Goal: Task Accomplishment & Management: Manage account settings

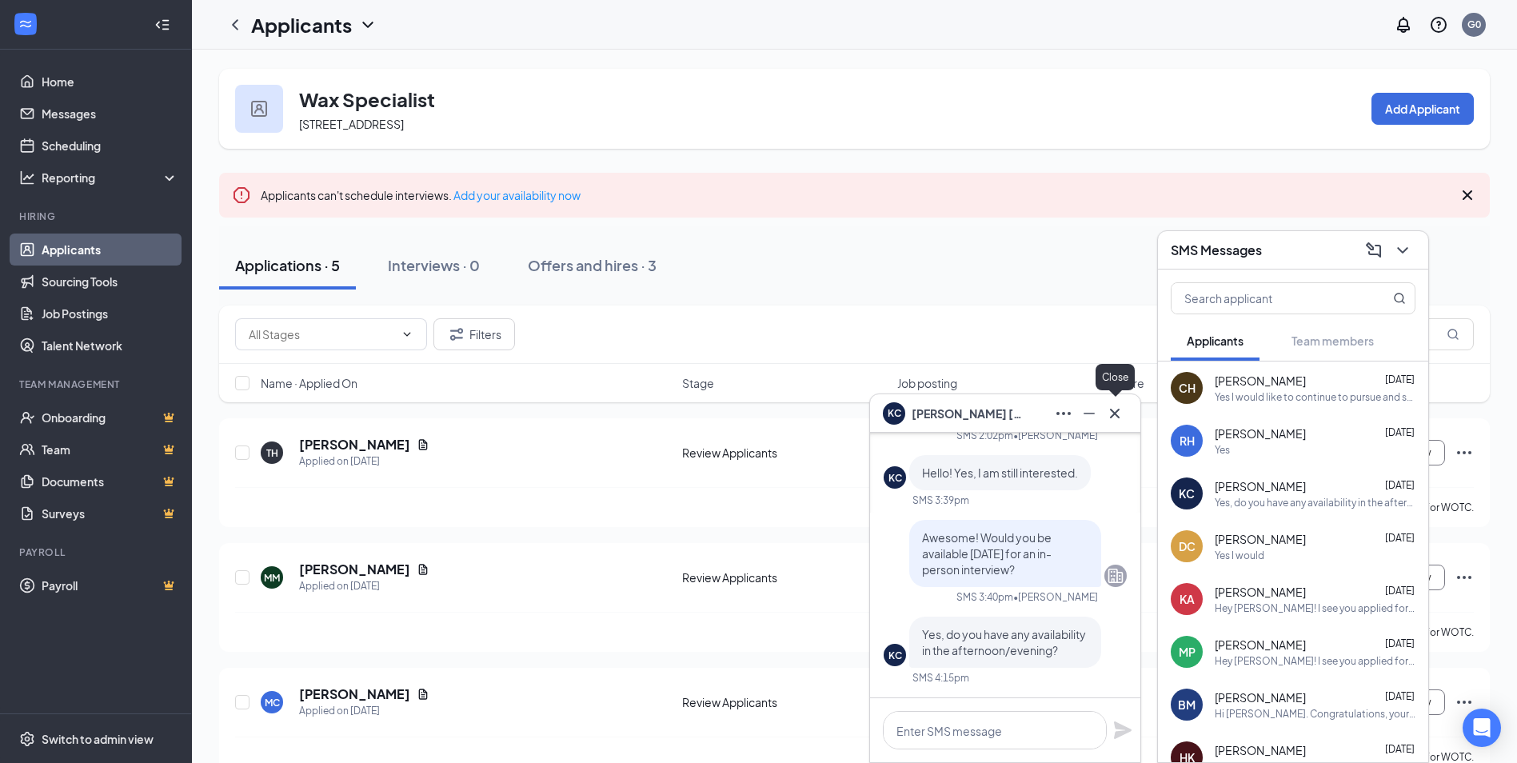
click at [1117, 411] on icon "Cross" at bounding box center [1115, 413] width 10 height 10
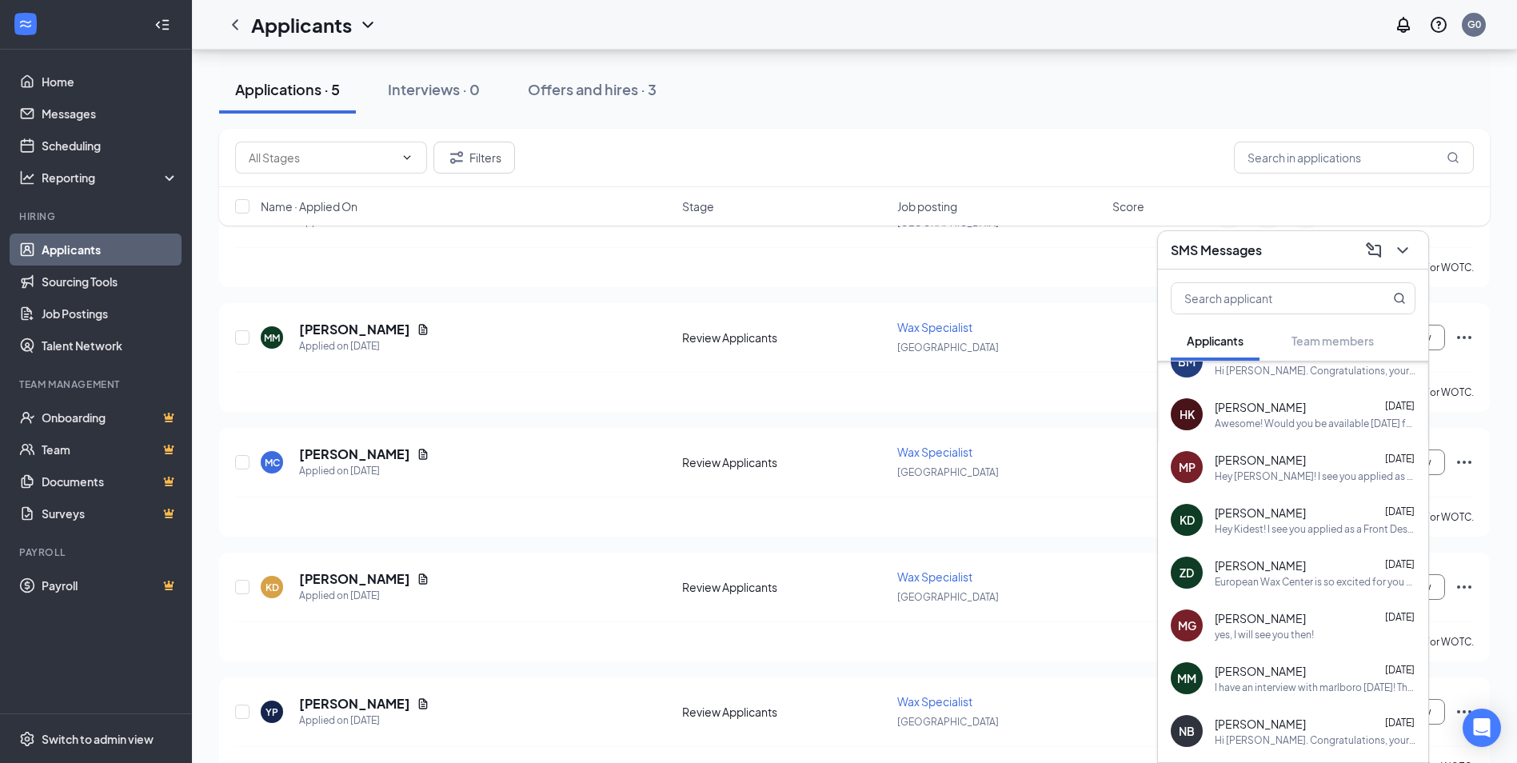
scroll to position [367, 0]
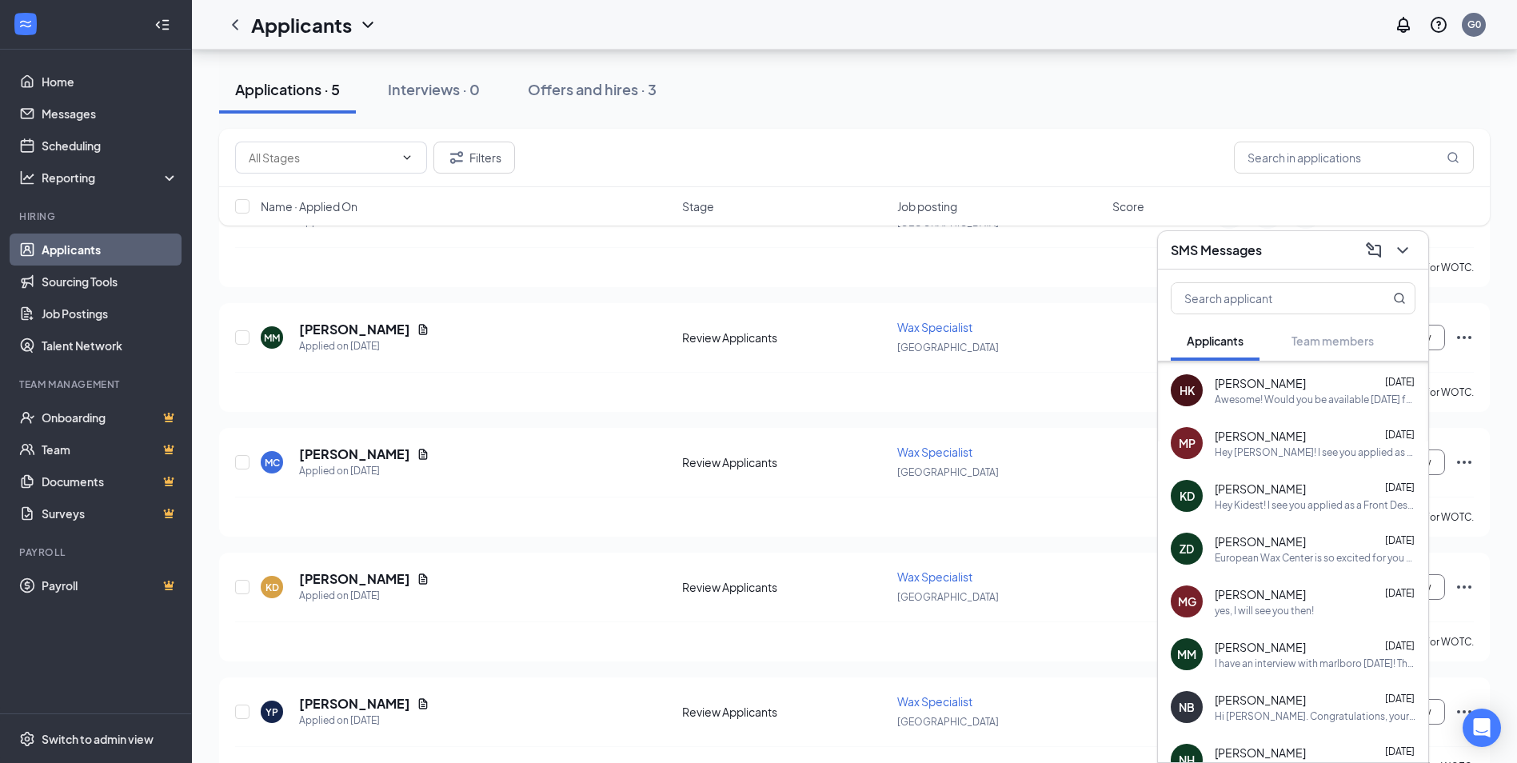
click at [1259, 542] on span "[PERSON_NAME]" at bounding box center [1260, 542] width 91 height 16
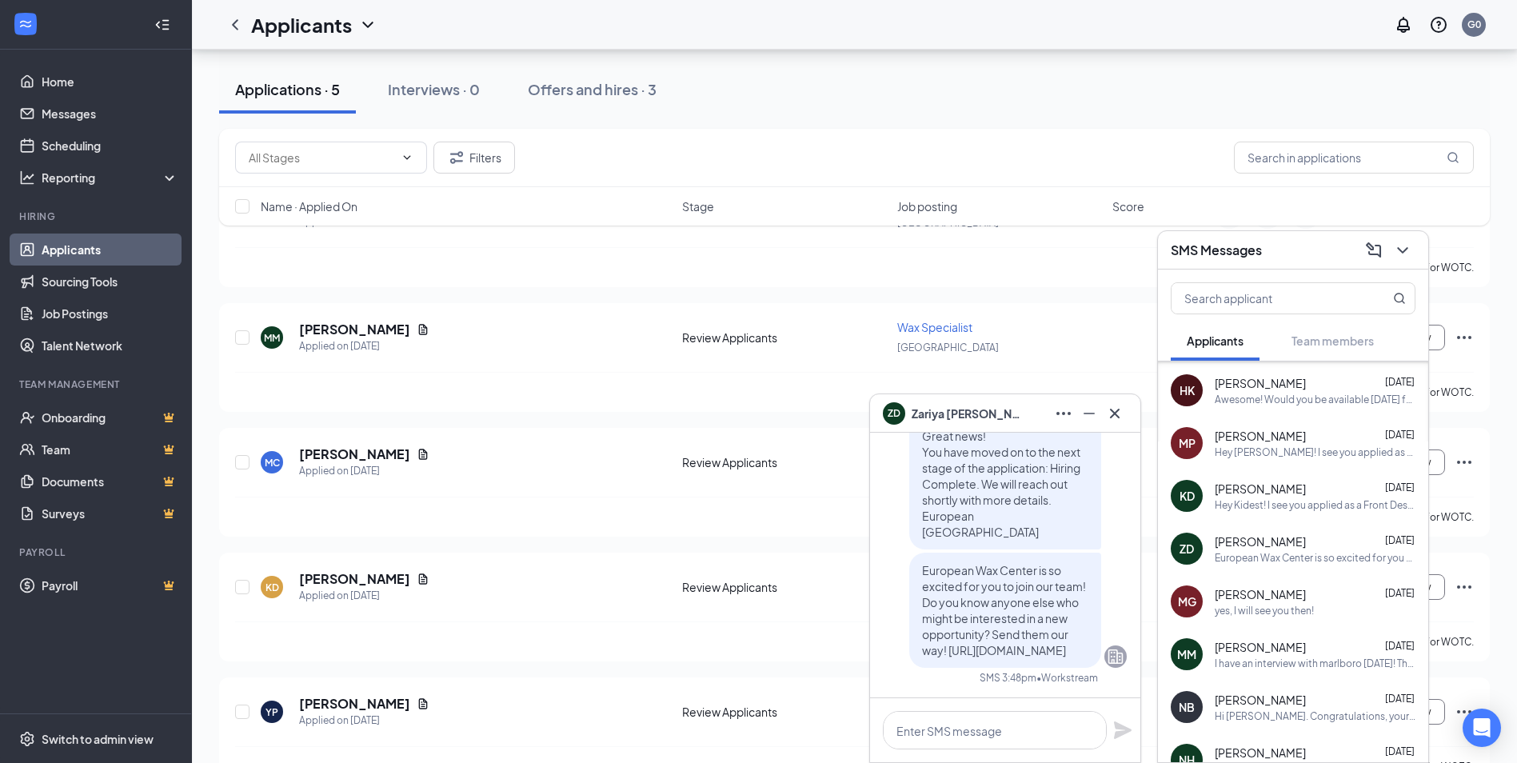
click at [936, 417] on span "[PERSON_NAME]" at bounding box center [968, 414] width 112 height 18
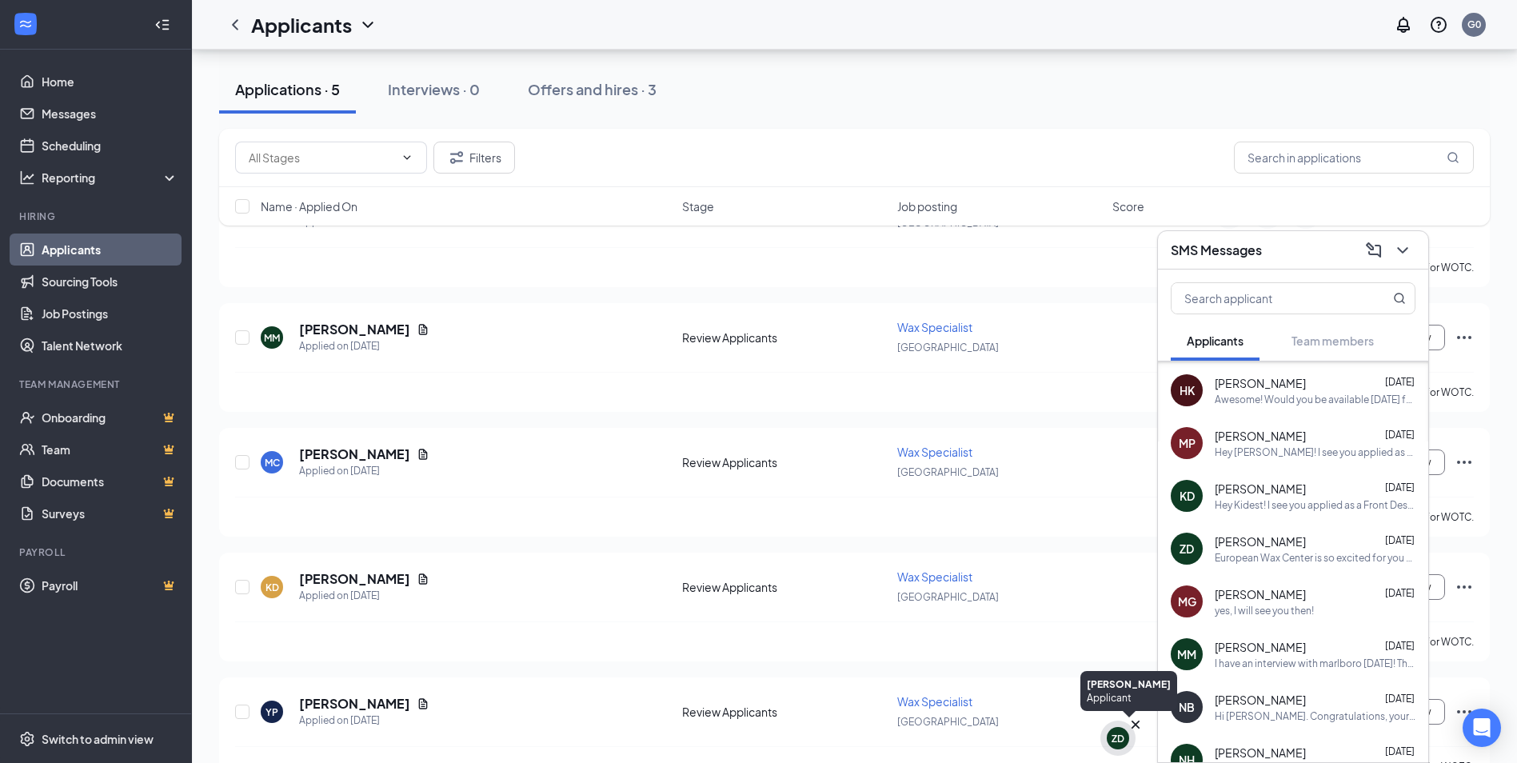
click at [1124, 738] on div "ZD" at bounding box center [1118, 738] width 22 height 22
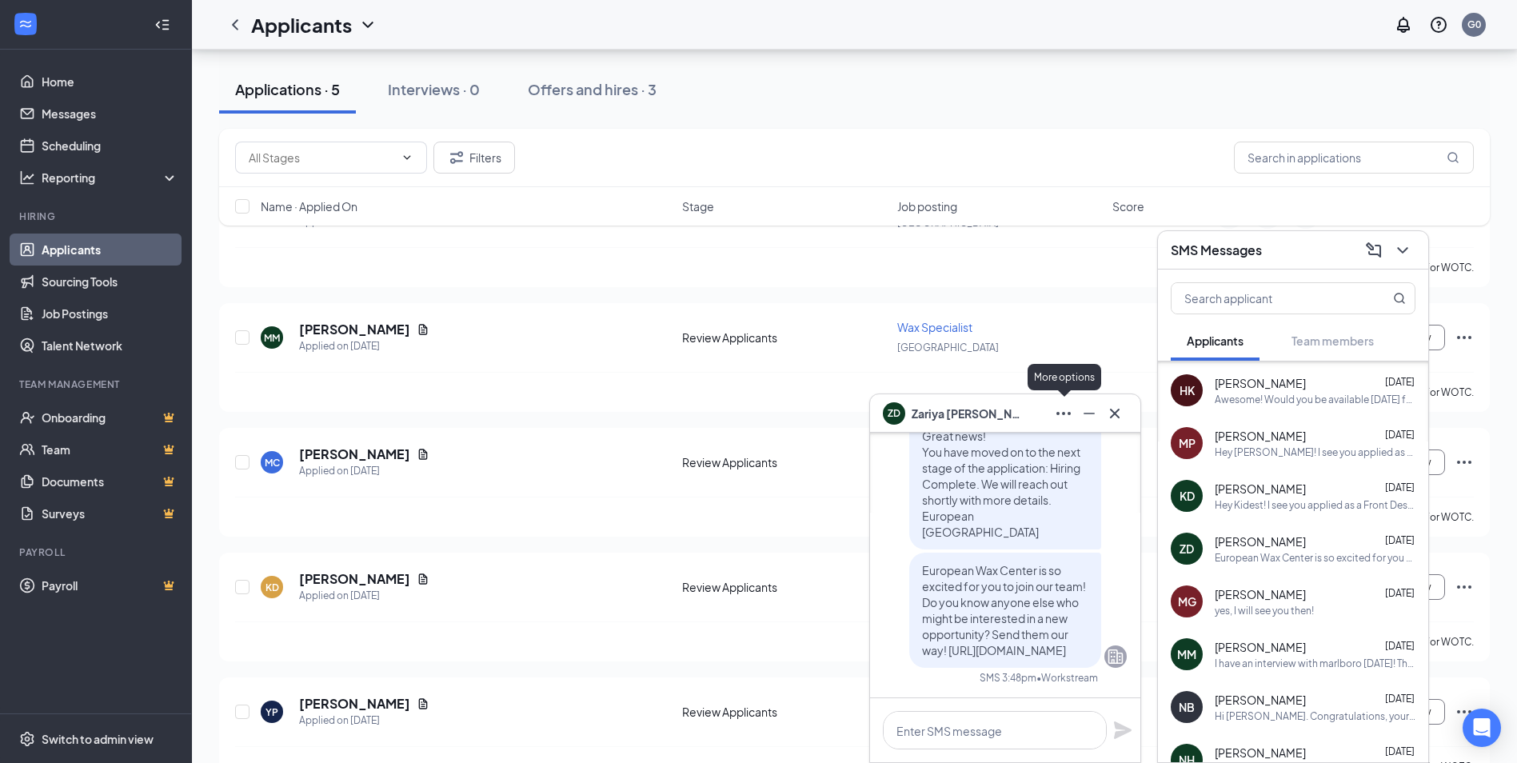
click at [1073, 418] on icon "Ellipses" at bounding box center [1063, 413] width 19 height 19
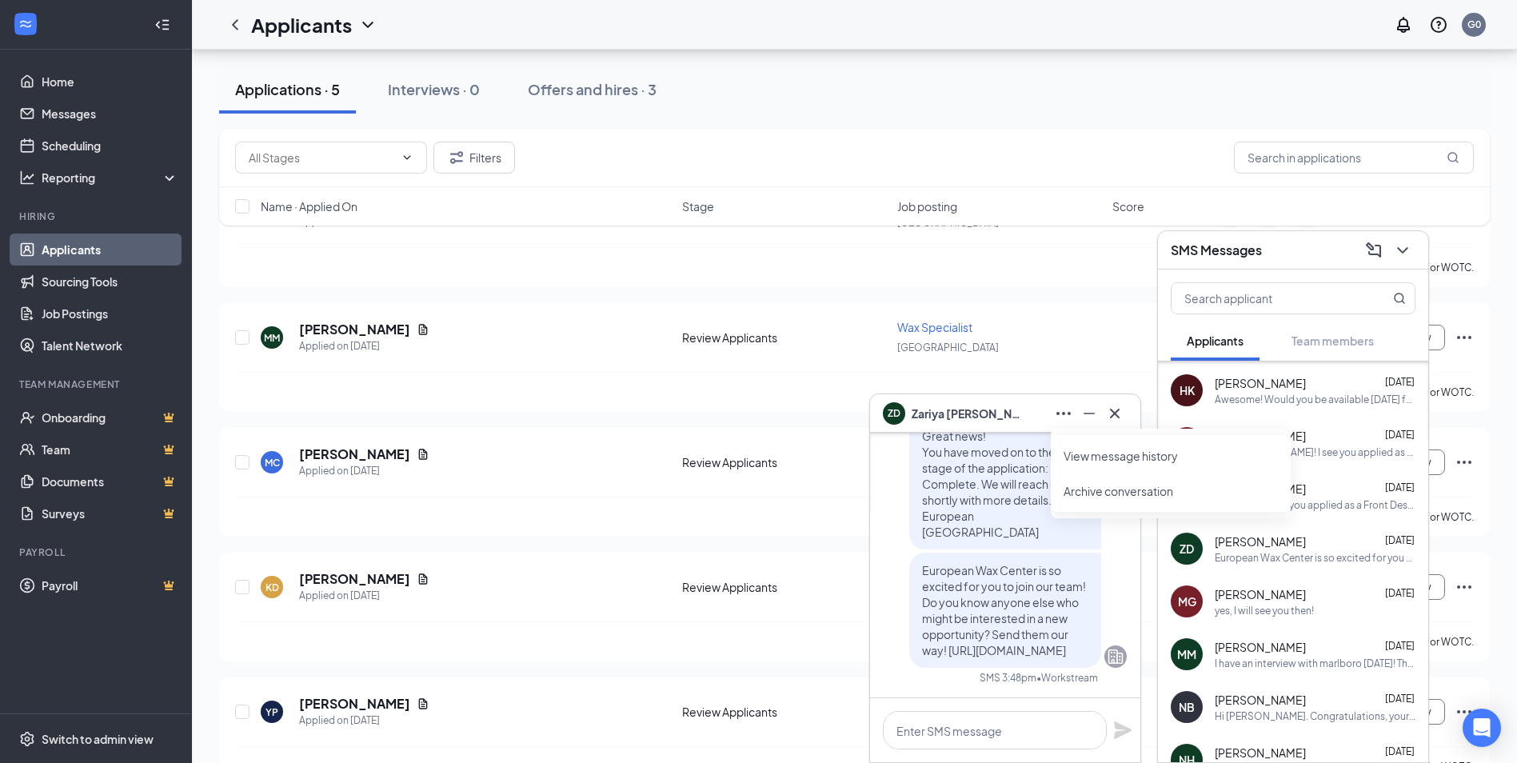
click at [1117, 456] on link "View message history" at bounding box center [1171, 456] width 214 height 16
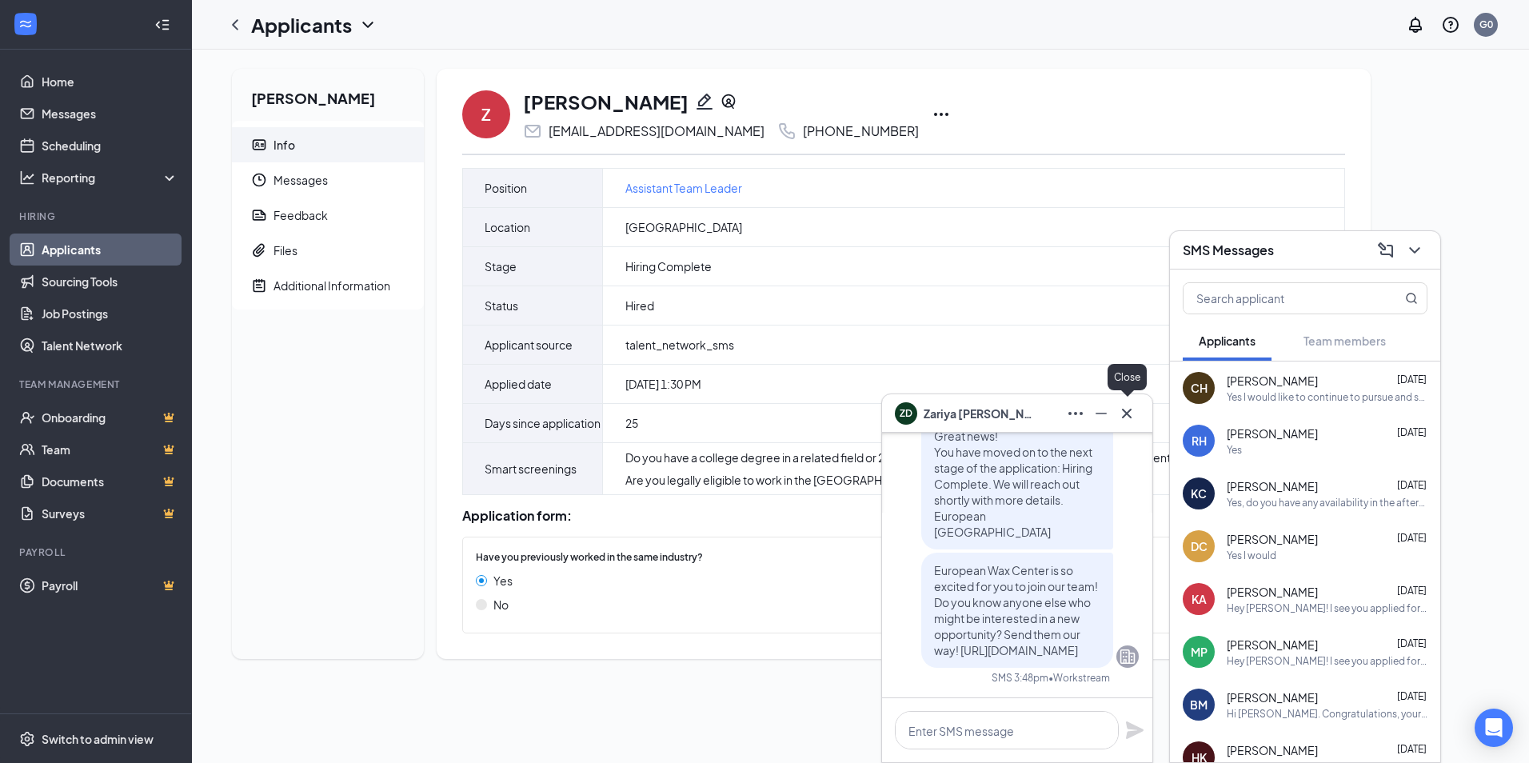
click at [1125, 418] on icon "Cross" at bounding box center [1126, 413] width 19 height 19
